Goal: Task Accomplishment & Management: Manage account settings

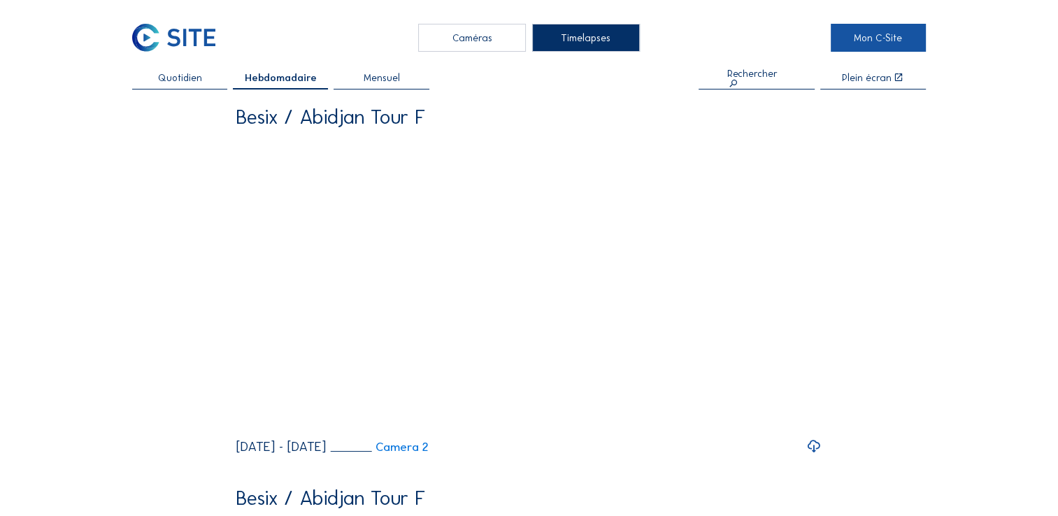
click at [863, 41] on link "Mon C-Site" at bounding box center [878, 38] width 95 height 28
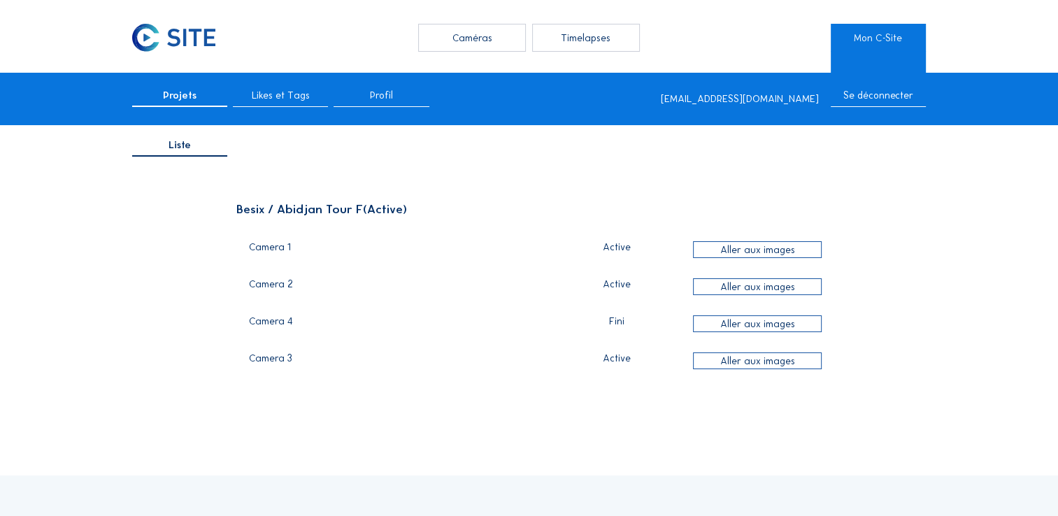
click at [787, 102] on div "[EMAIL_ADDRESS][DOMAIN_NAME]" at bounding box center [740, 99] width 158 height 10
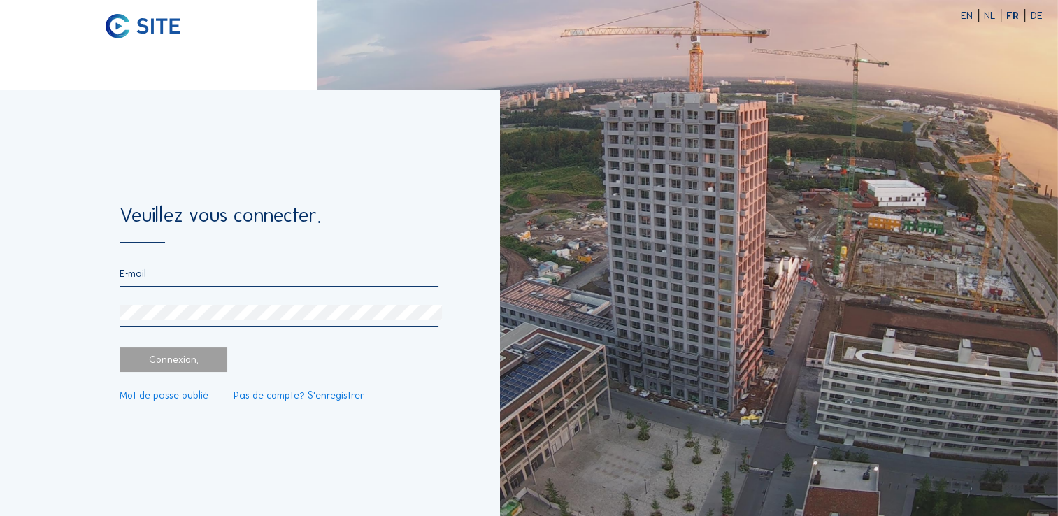
type input "[EMAIL_ADDRESS][DOMAIN_NAME]"
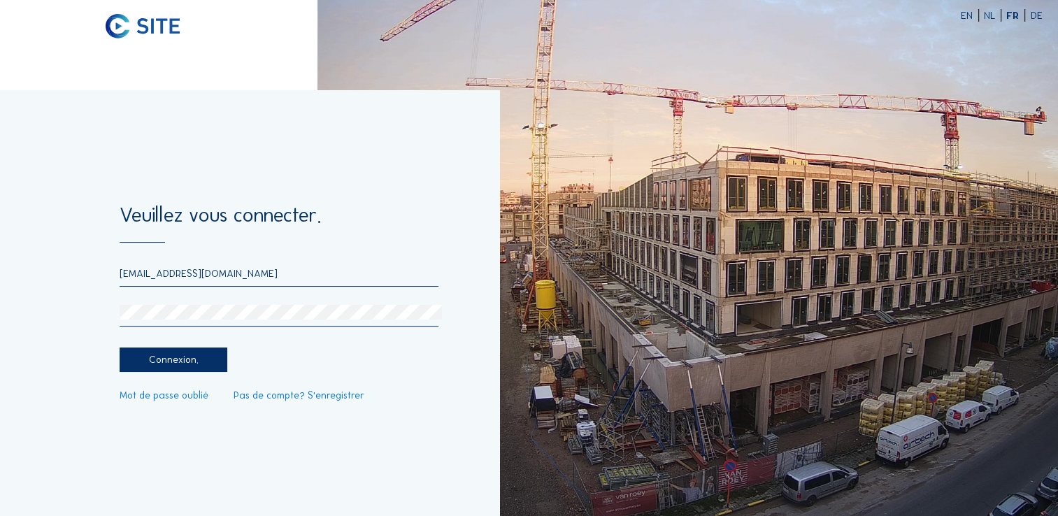
click at [158, 357] on div "Connexion." at bounding box center [174, 359] width 108 height 24
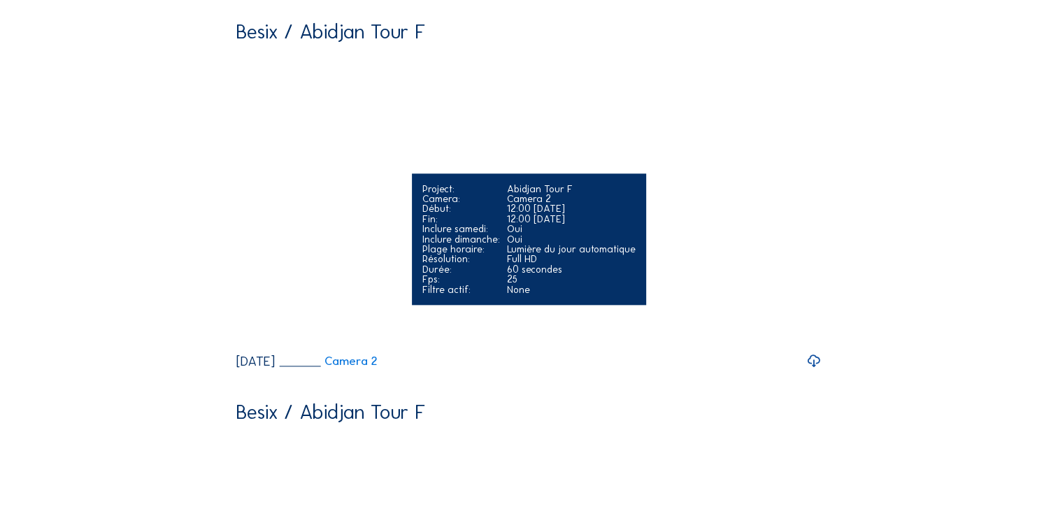
scroll to position [1598, 0]
